Goal: Register for event/course

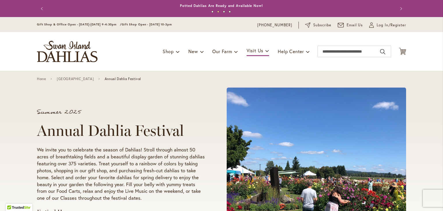
click at [132, 107] on div "Summer 2025 Annual Dahlia Festival We invite you to celebrate the season of Dah…" at bounding box center [129, 174] width 185 height 140
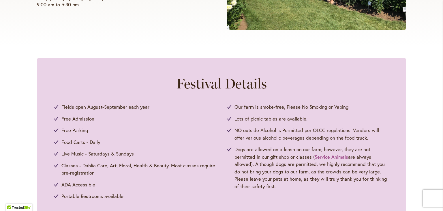
scroll to position [242, 0]
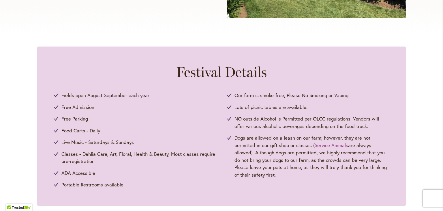
click at [409, 186] on div "Festival Details Fields open August-September each year Free Admission Free Par…" at bounding box center [221, 125] width 443 height 159
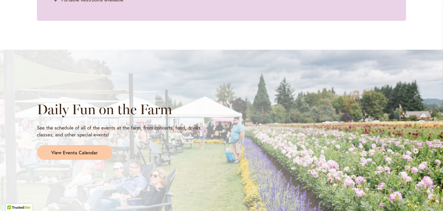
scroll to position [438, 0]
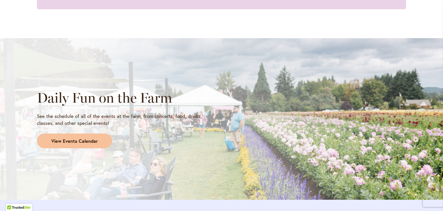
click at [74, 140] on span "View Events Calendar" at bounding box center [74, 141] width 46 height 7
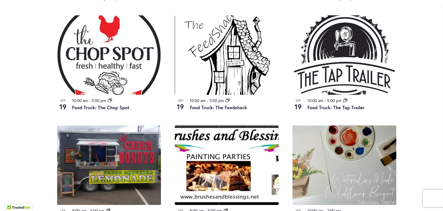
scroll to position [600, 0]
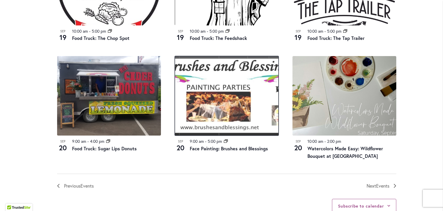
click at [216, 109] on img at bounding box center [227, 95] width 104 height 79
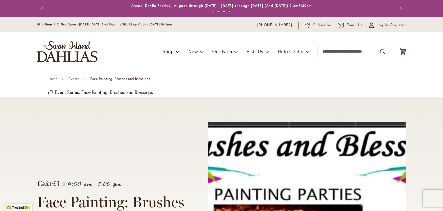
click at [254, 86] on div "Home Events Face Painting: Brushes and Blessings" at bounding box center [221, 79] width 346 height 16
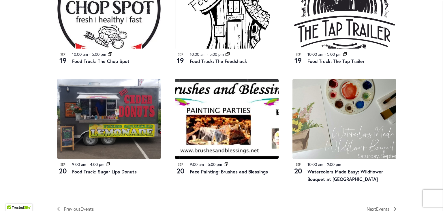
scroll to position [611, 0]
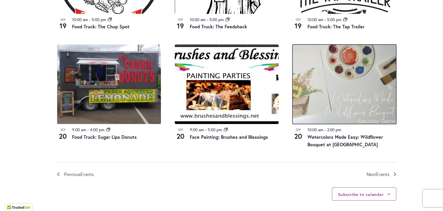
click at [346, 98] on img at bounding box center [344, 83] width 104 height 79
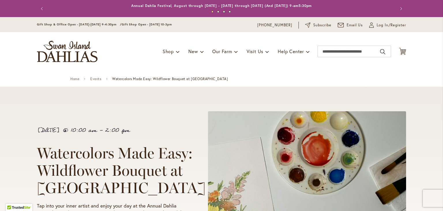
click at [255, 71] on div "Home Events Watercolors Made Easy: Wildflower Bouquet at Swan Island Dahlias" at bounding box center [221, 79] width 302 height 16
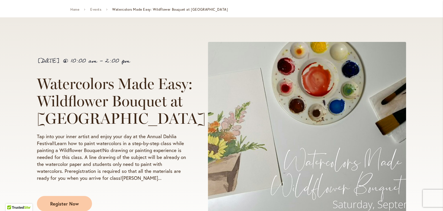
scroll to position [115, 0]
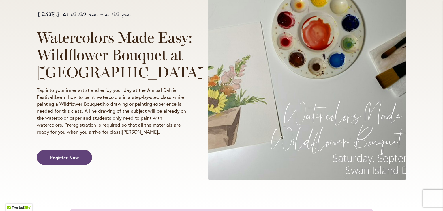
click at [76, 160] on link "Register Now" at bounding box center [64, 156] width 55 height 15
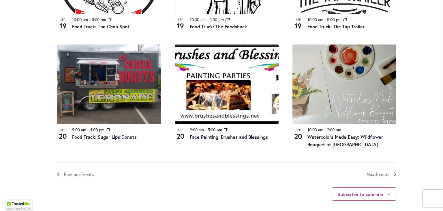
scroll to position [646, 0]
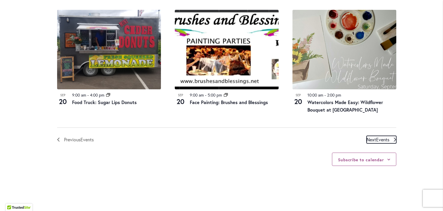
click at [376, 139] on span "Events" at bounding box center [382, 139] width 13 height 6
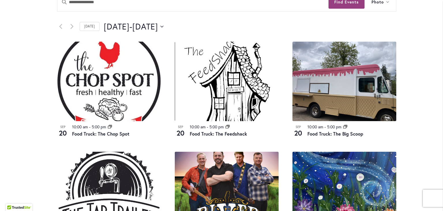
click at [34, 106] on main "12 events found. Home Events Upcoming Events Events Calendar We are very proud …" at bounding box center [222, 198] width 380 height 825
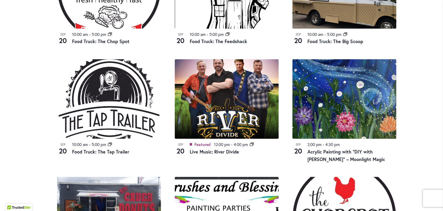
scroll to position [411, 0]
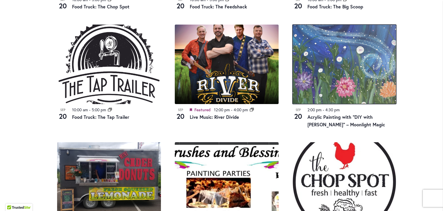
click at [339, 70] on img at bounding box center [344, 64] width 104 height 79
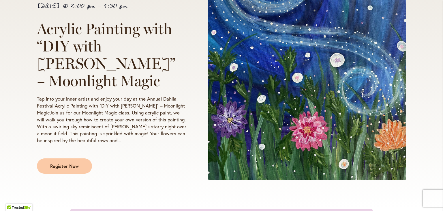
scroll to position [127, 0]
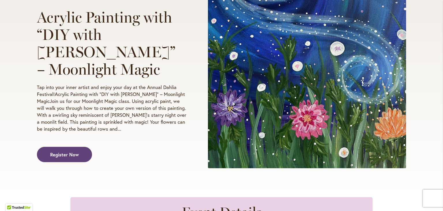
click at [62, 151] on span "Register Now" at bounding box center [64, 154] width 29 height 7
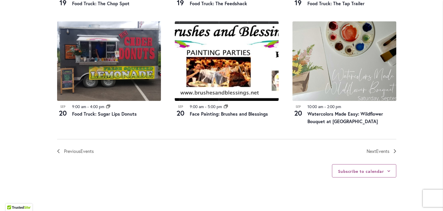
scroll to position [727, 0]
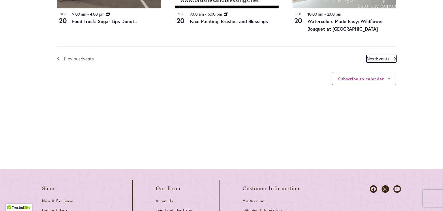
click at [379, 58] on span "Events" at bounding box center [382, 58] width 13 height 6
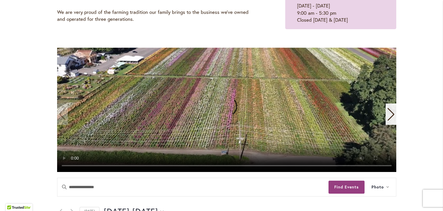
scroll to position [111, 0]
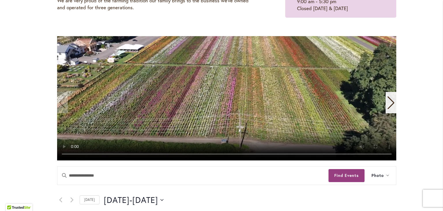
click at [390, 98] on icon "Next slide" at bounding box center [391, 102] width 8 height 13
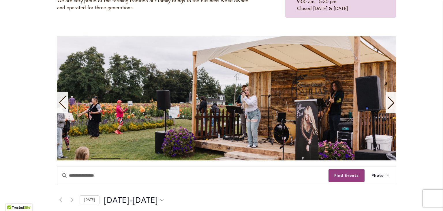
click at [390, 98] on icon "Next slide" at bounding box center [391, 102] width 8 height 13
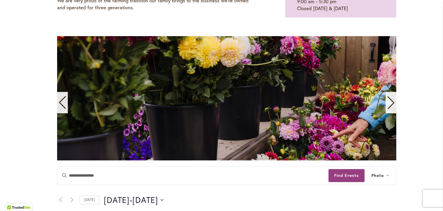
click at [390, 98] on icon "Next slide" at bounding box center [391, 102] width 8 height 13
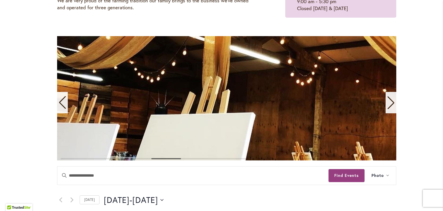
click at [390, 98] on icon "Next slide" at bounding box center [391, 102] width 8 height 13
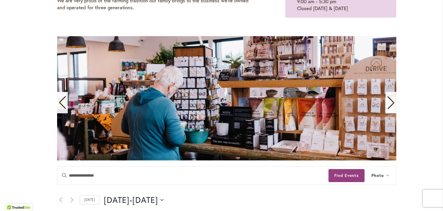
click at [390, 98] on icon "Next slide" at bounding box center [391, 102] width 8 height 13
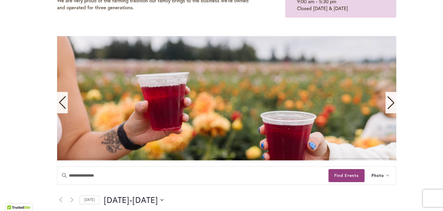
click at [390, 98] on icon "Next slide" at bounding box center [391, 102] width 8 height 13
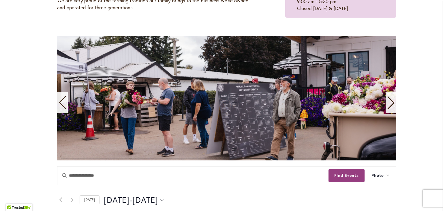
click at [390, 98] on icon "Next slide" at bounding box center [391, 102] width 8 height 13
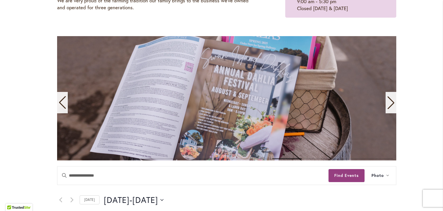
click at [390, 98] on icon "Next slide" at bounding box center [391, 102] width 8 height 13
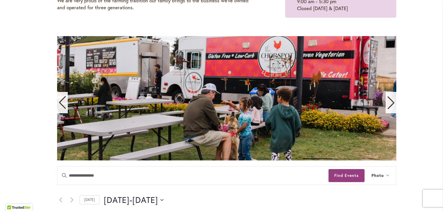
click at [390, 98] on icon "Next slide" at bounding box center [391, 102] width 8 height 13
